Goal: Navigation & Orientation: Find specific page/section

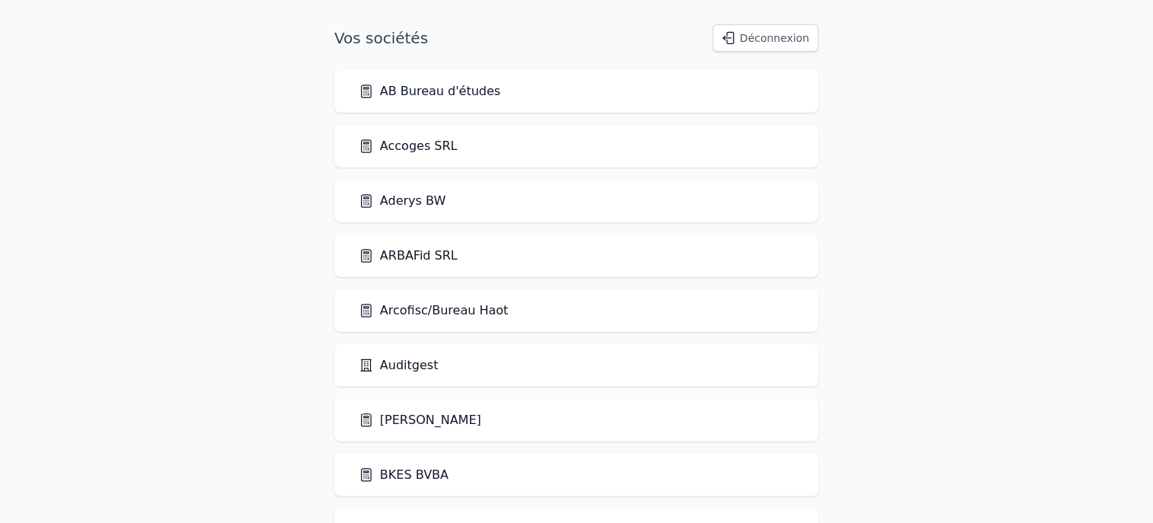
click at [424, 98] on link "AB Bureau d'études" at bounding box center [430, 91] width 142 height 18
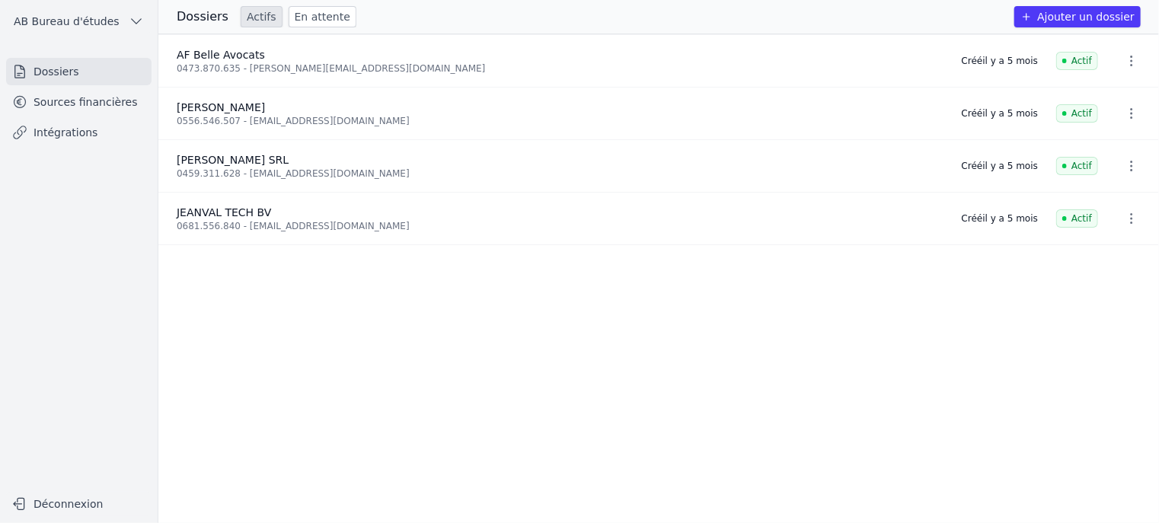
click at [58, 151] on nav "Dossiers Sources financières Intégrations" at bounding box center [78, 267] width 133 height 419
click at [54, 127] on link "Intégrations" at bounding box center [78, 132] width 145 height 27
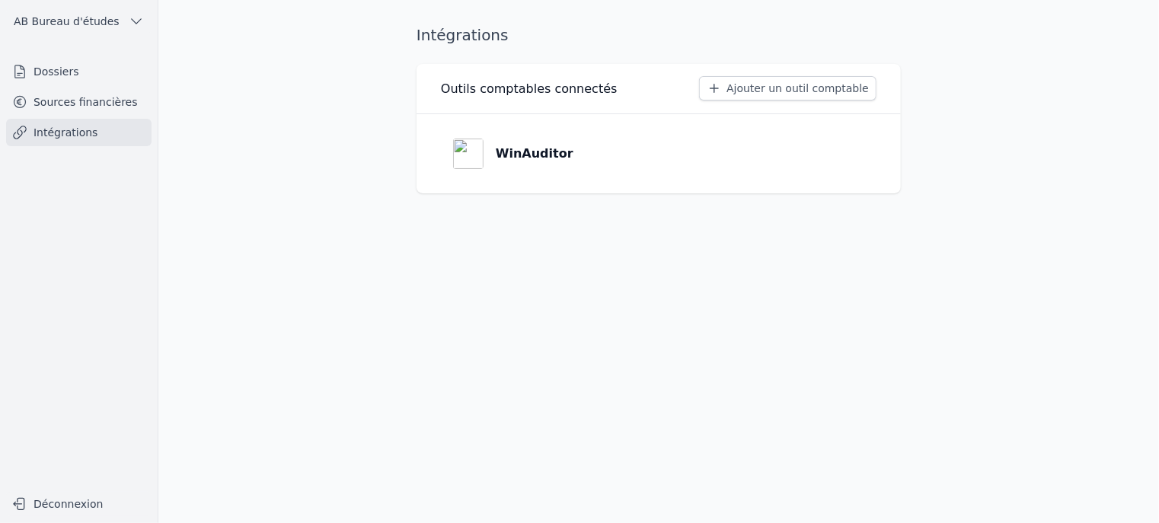
click at [566, 161] on link "WinAuditor" at bounding box center [659, 153] width 436 height 55
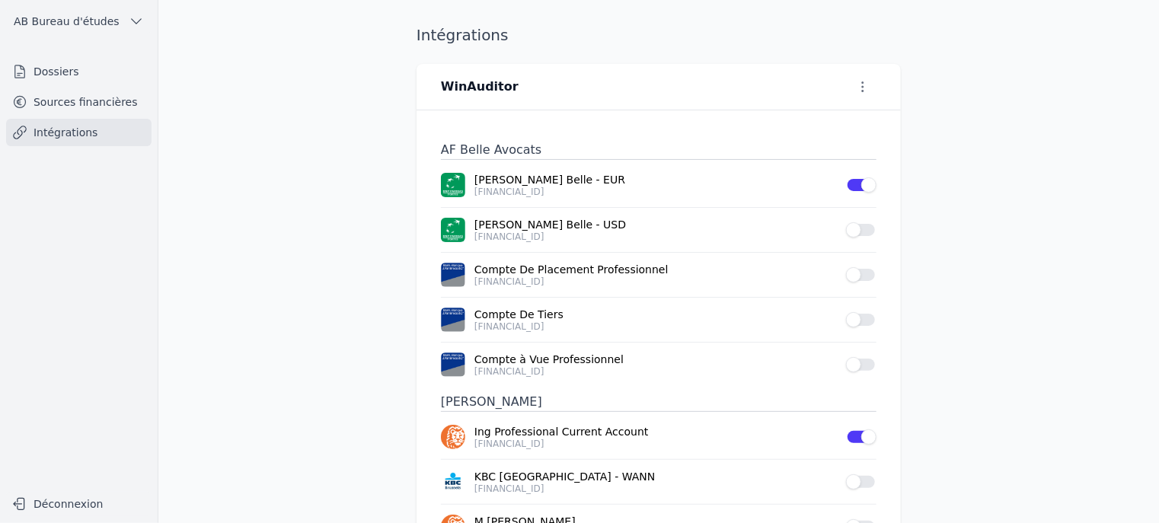
click at [862, 82] on icon "button" at bounding box center [863, 87] width 2 height 11
click at [812, 114] on button "Renommer" at bounding box center [835, 118] width 94 height 28
click at [610, 84] on icon "submit" at bounding box center [616, 87] width 12 height 12
click at [378, 254] on main "Intégrations WinAuditor AF Belle Avocats [PERSON_NAME] Belle - EUR [FINANCIAL_I…" at bounding box center [579, 261] width 1159 height 523
click at [49, 136] on link "Intégrations" at bounding box center [78, 132] width 145 height 27
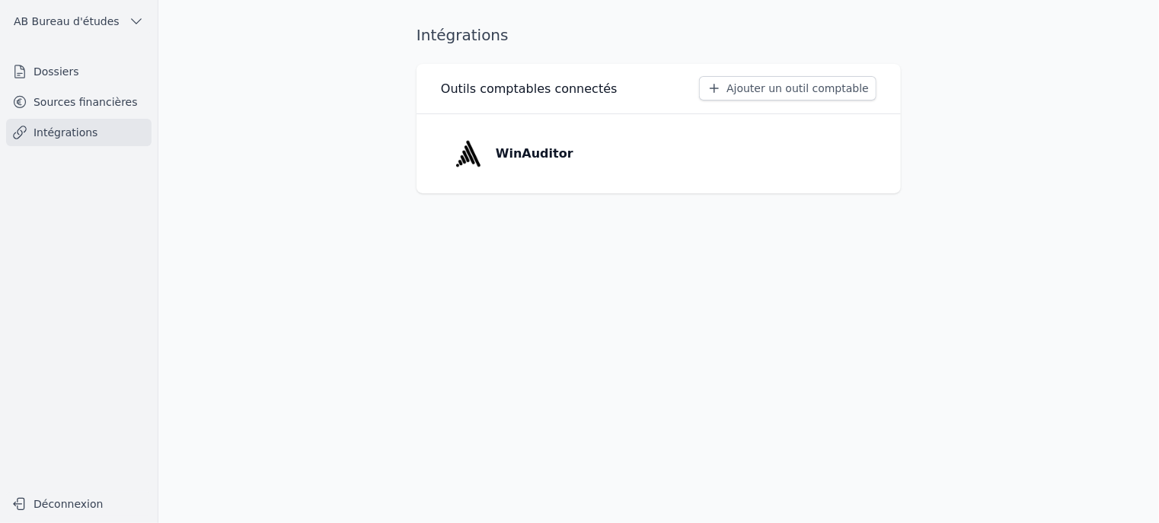
click at [536, 161] on p "WinAuditor" at bounding box center [535, 154] width 78 height 18
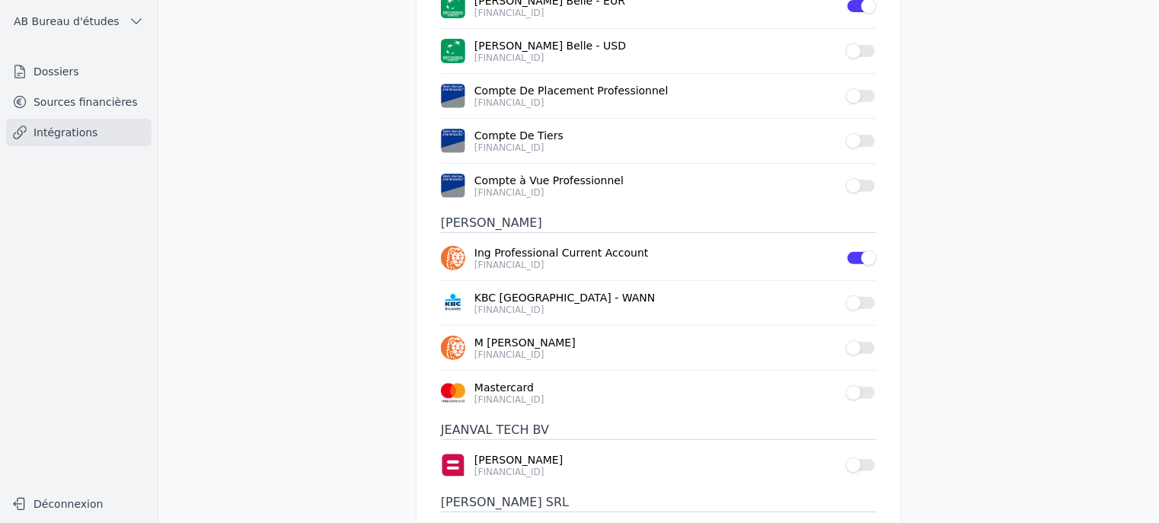
scroll to position [180, 0]
click at [868, 45] on button "Use setting" at bounding box center [861, 50] width 30 height 15
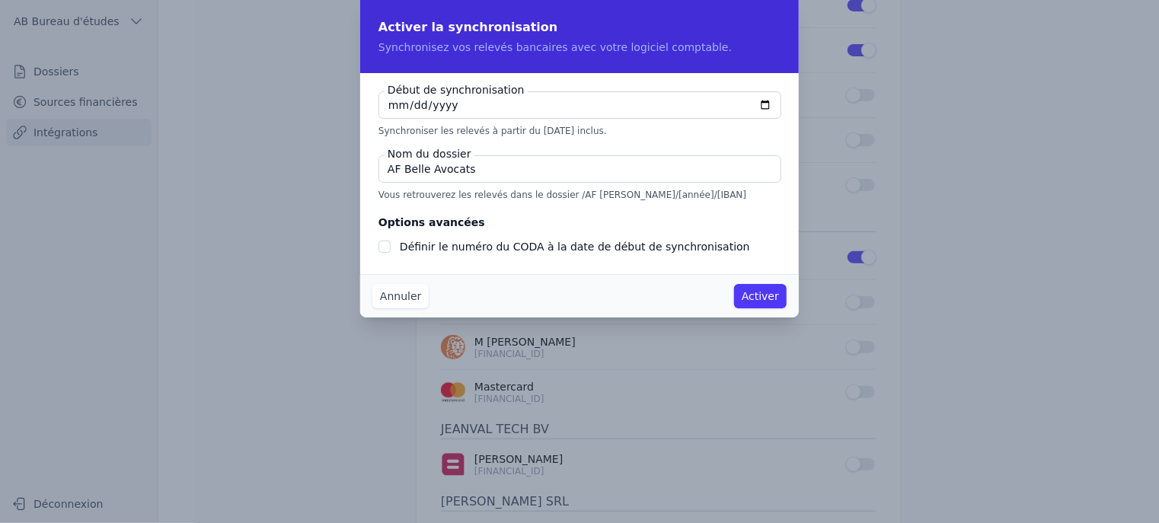
click at [408, 299] on button "Annuler" at bounding box center [401, 296] width 56 height 24
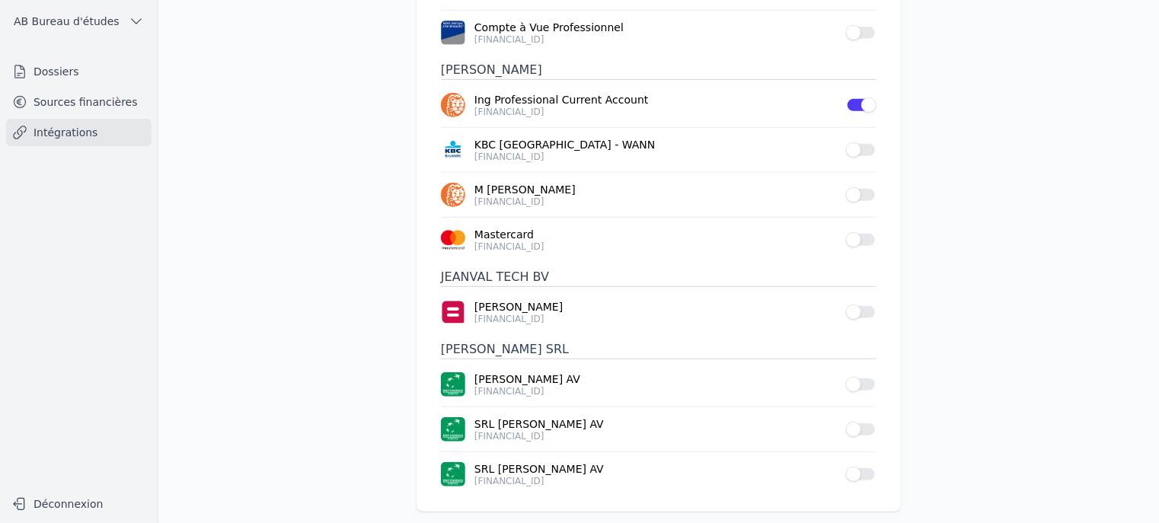
scroll to position [342, 0]
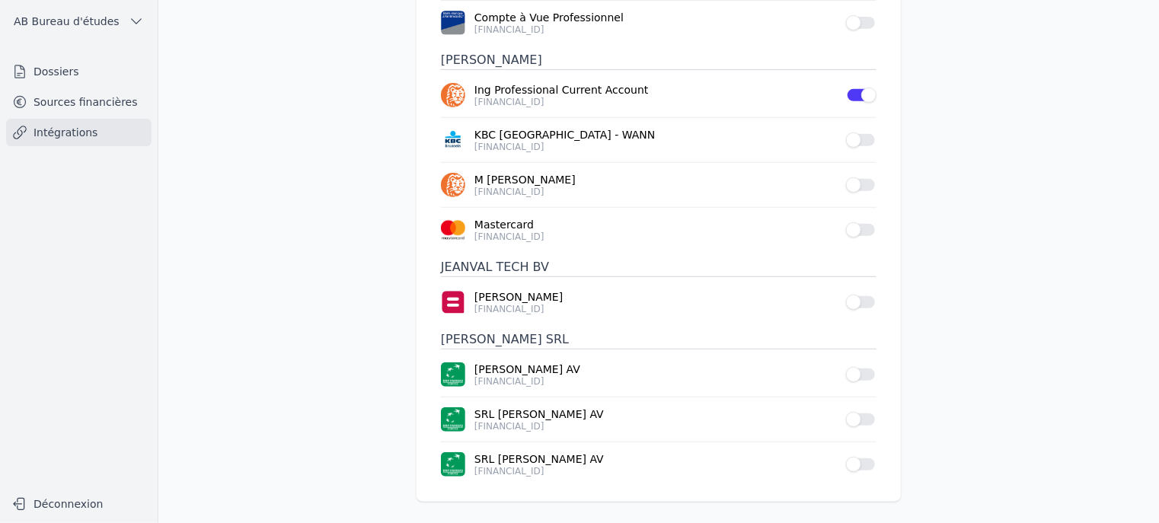
click at [70, 136] on link "Intégrations" at bounding box center [78, 132] width 145 height 27
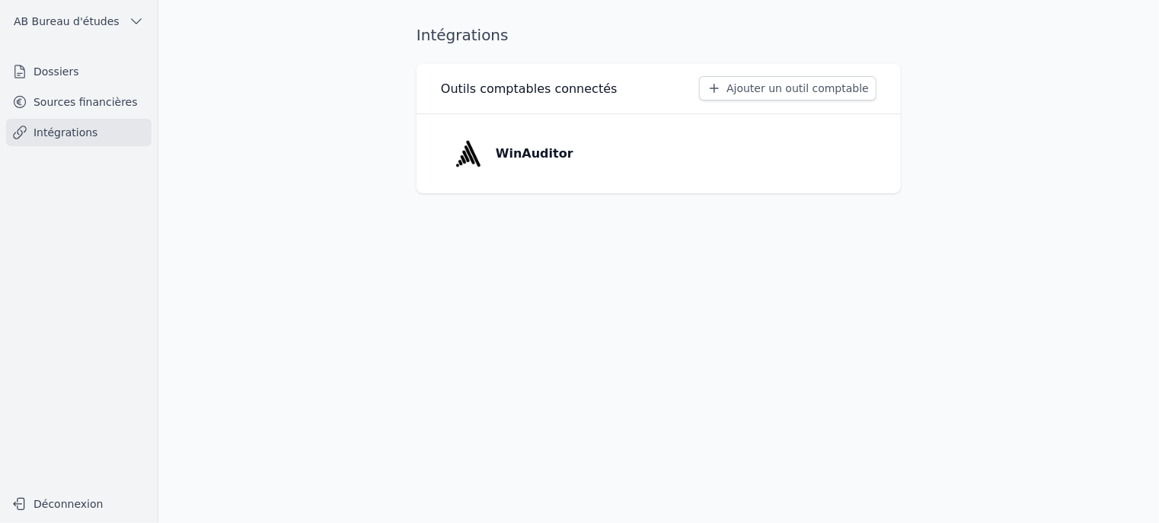
click at [776, 86] on button "Ajouter un outil comptable" at bounding box center [787, 88] width 177 height 24
click at [530, 161] on p "WinAuditor" at bounding box center [535, 154] width 78 height 18
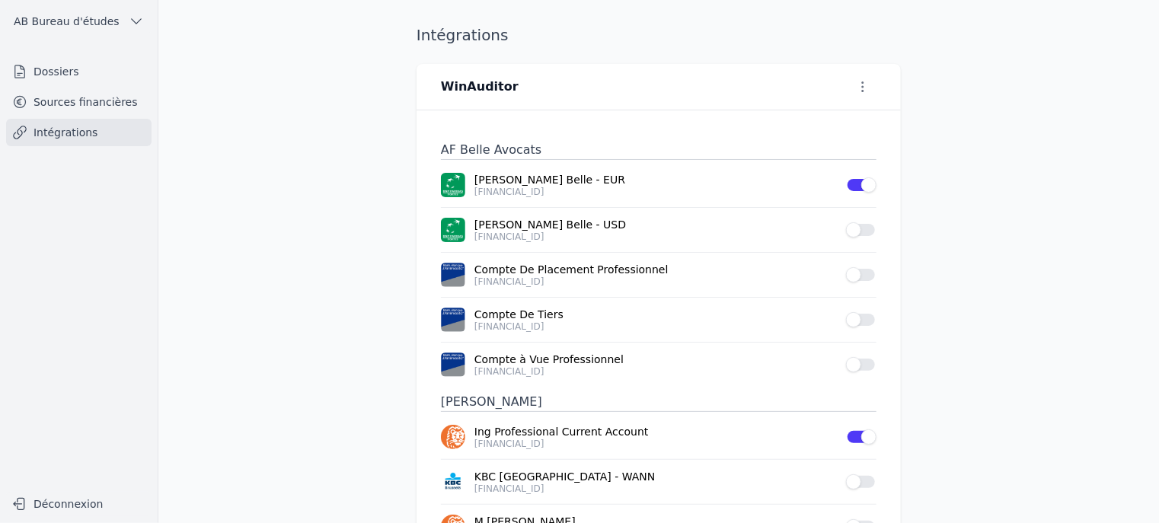
click at [861, 228] on button "Use setting" at bounding box center [861, 229] width 30 height 15
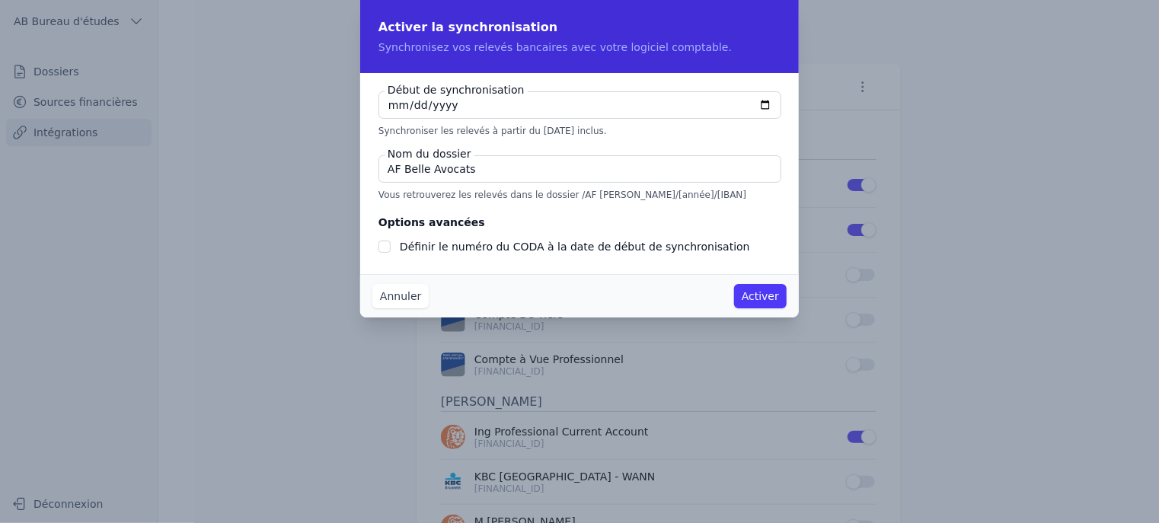
click at [396, 292] on button "Annuler" at bounding box center [401, 296] width 56 height 24
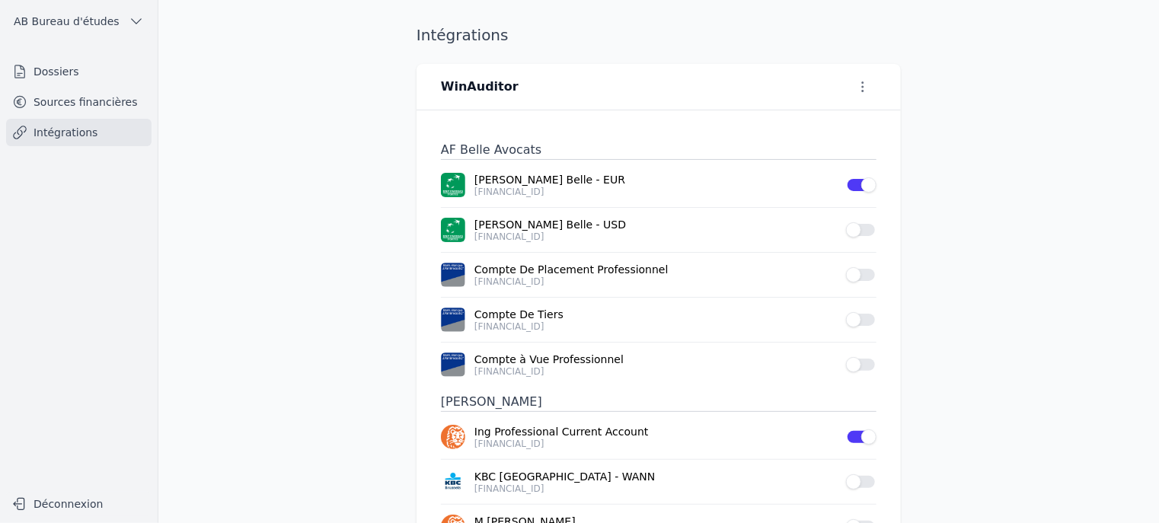
click at [1114, 181] on main "Intégrations WinAuditor AF Belle Avocats [PERSON_NAME] Belle - EUR [FINANCIAL_I…" at bounding box center [579, 261] width 1159 height 523
click at [64, 93] on link "Sources financières" at bounding box center [78, 101] width 145 height 27
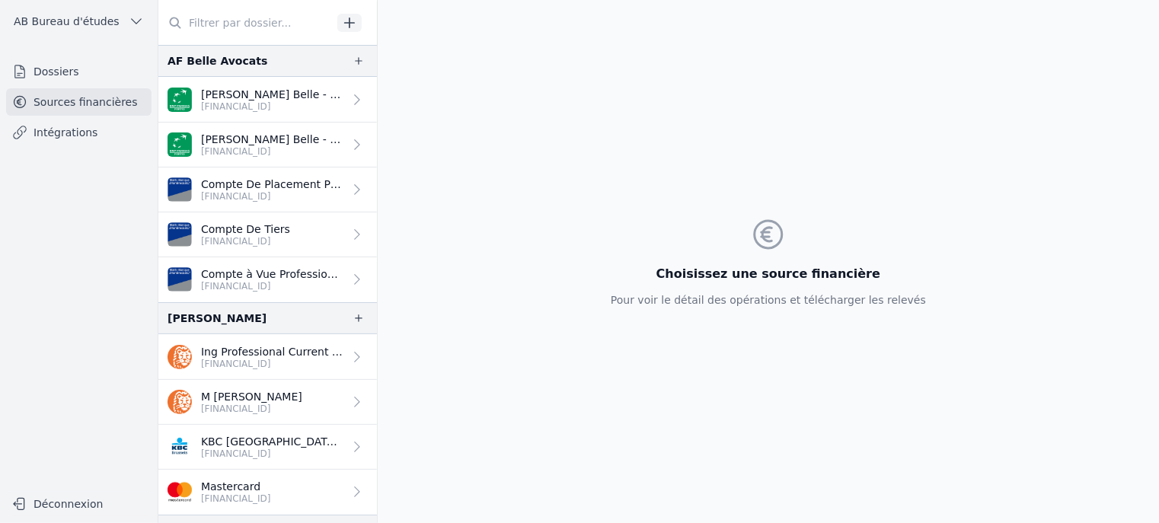
click at [260, 107] on p "[FINANCIAL_ID]" at bounding box center [272, 107] width 142 height 12
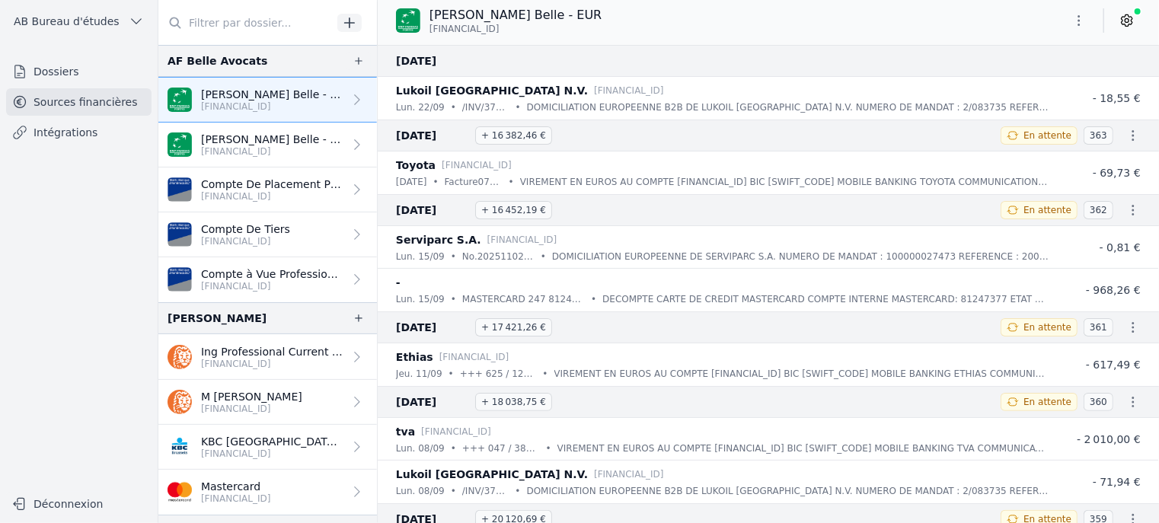
click at [272, 151] on p "[FINANCIAL_ID]" at bounding box center [272, 151] width 142 height 12
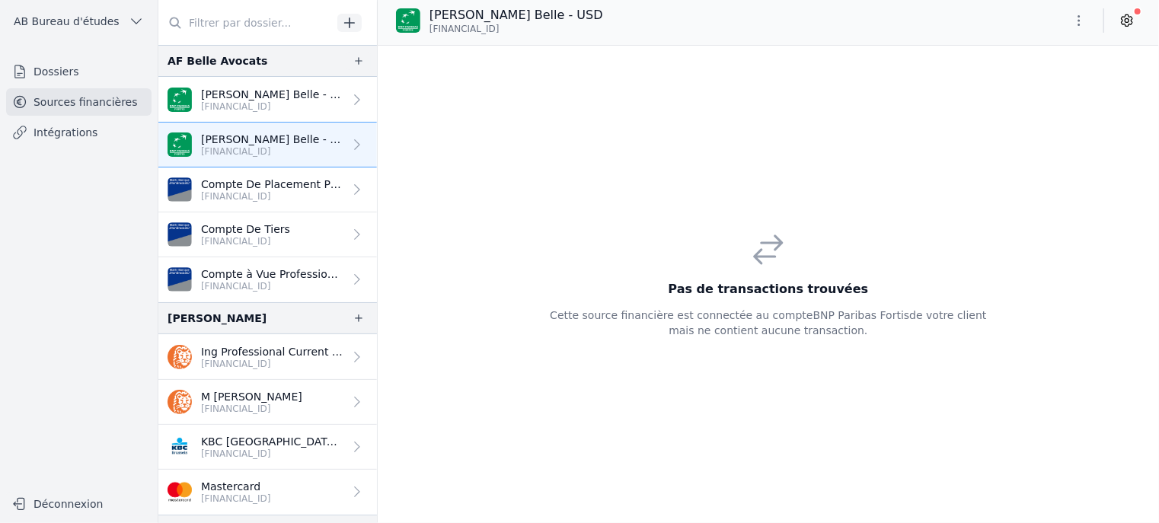
click at [271, 193] on p "[FINANCIAL_ID]" at bounding box center [272, 196] width 142 height 12
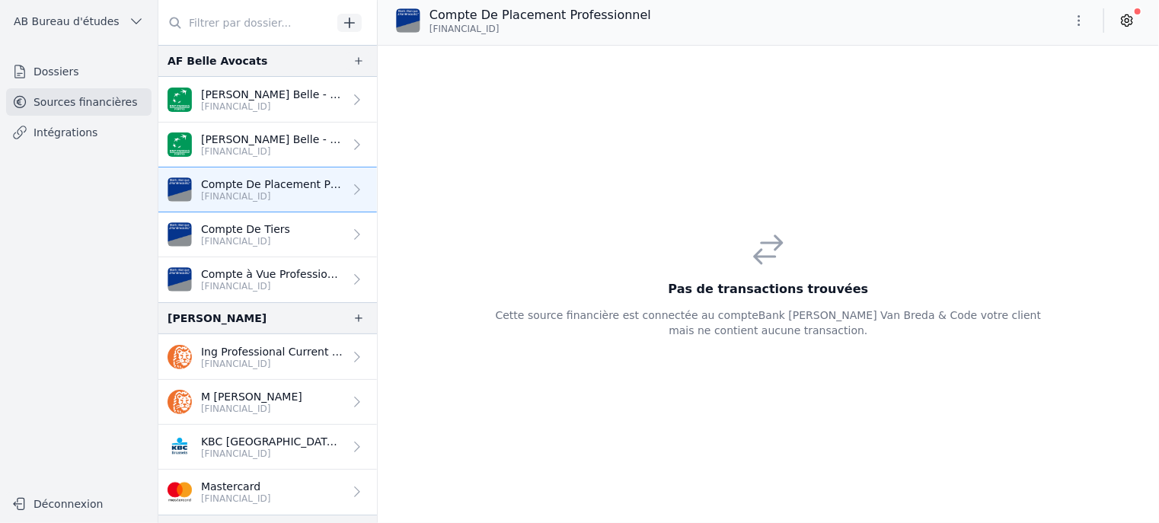
click at [277, 228] on p "Compte De Tiers" at bounding box center [245, 229] width 89 height 15
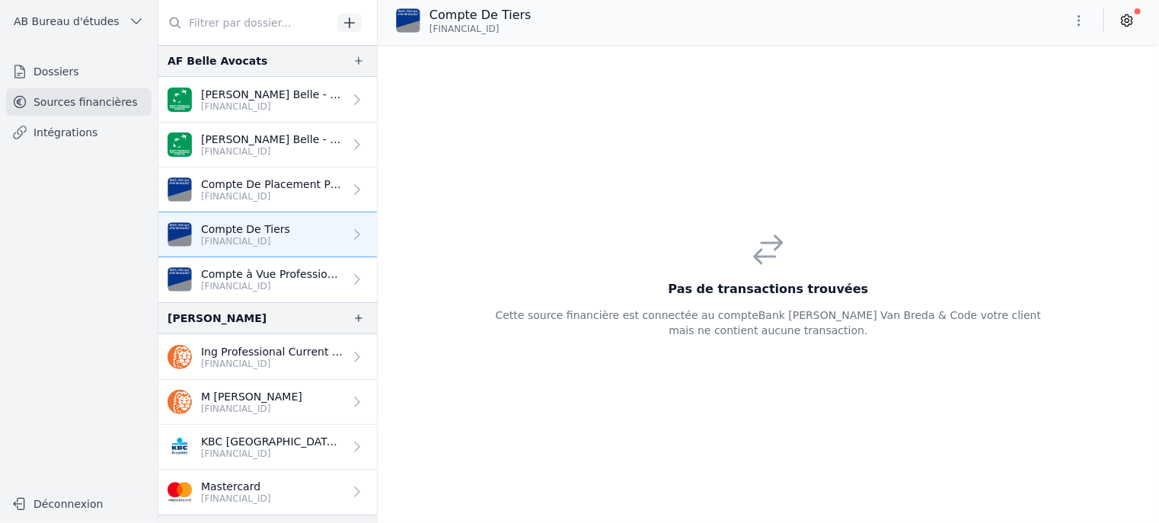
click at [296, 273] on p "Compte à Vue Professionnel" at bounding box center [272, 274] width 142 height 15
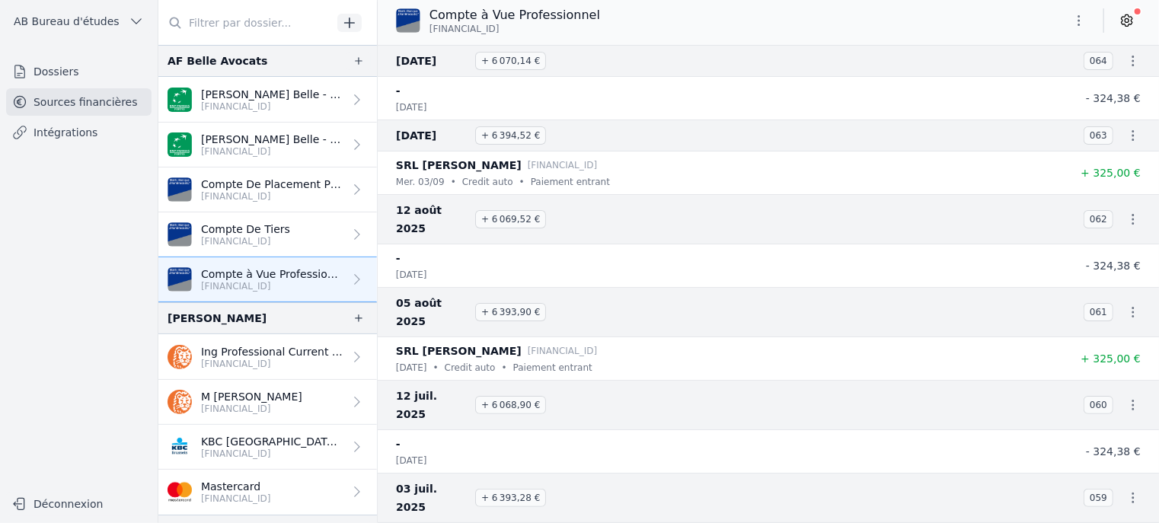
click at [270, 353] on p "Ing Professional Current Account" at bounding box center [272, 351] width 142 height 15
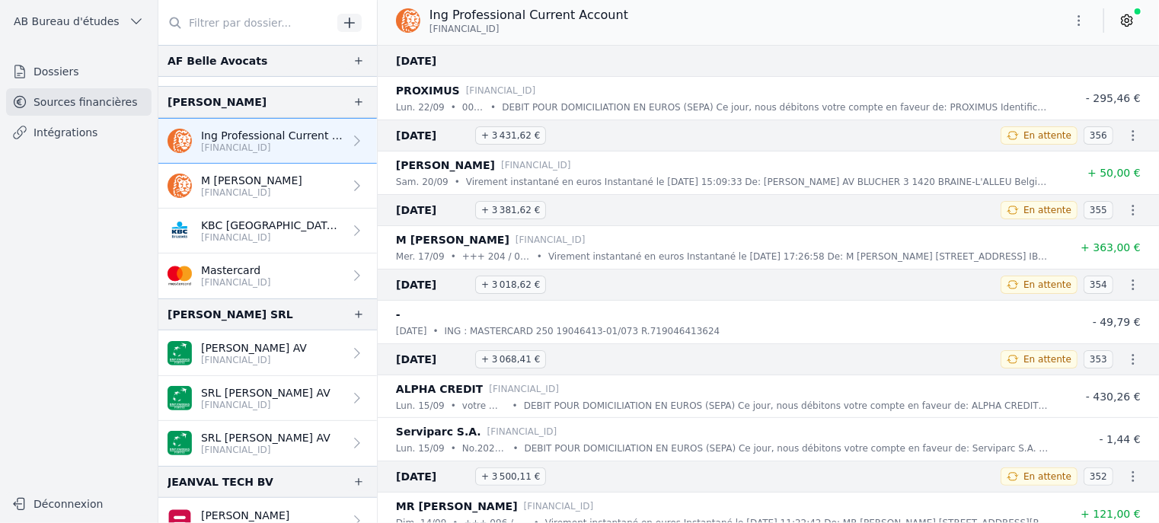
scroll to position [232, 0]
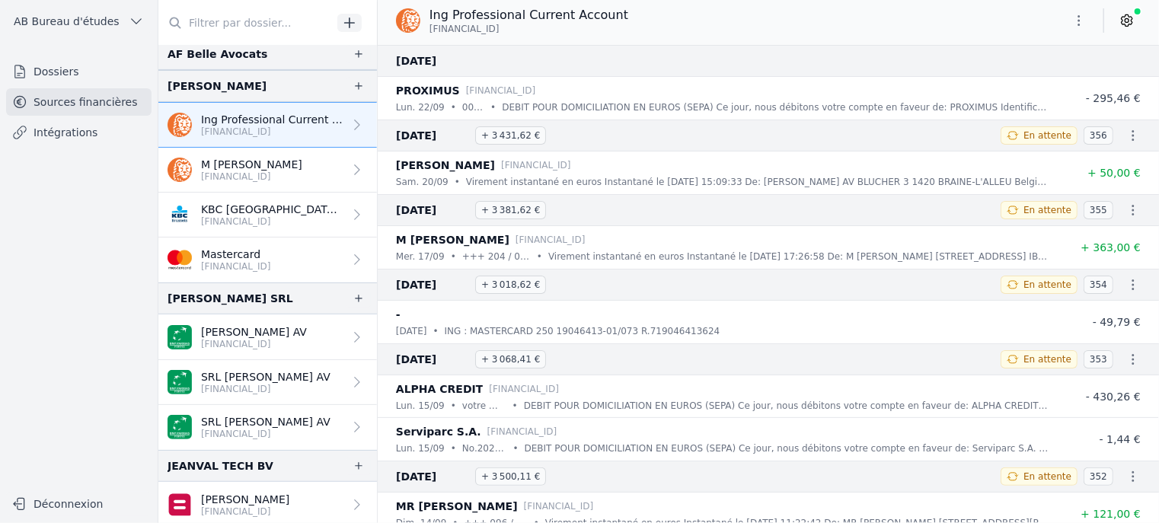
click at [270, 353] on link "[PERSON_NAME] AV [FINANCIAL_ID]" at bounding box center [267, 338] width 219 height 46
